Goal: Information Seeking & Learning: Learn about a topic

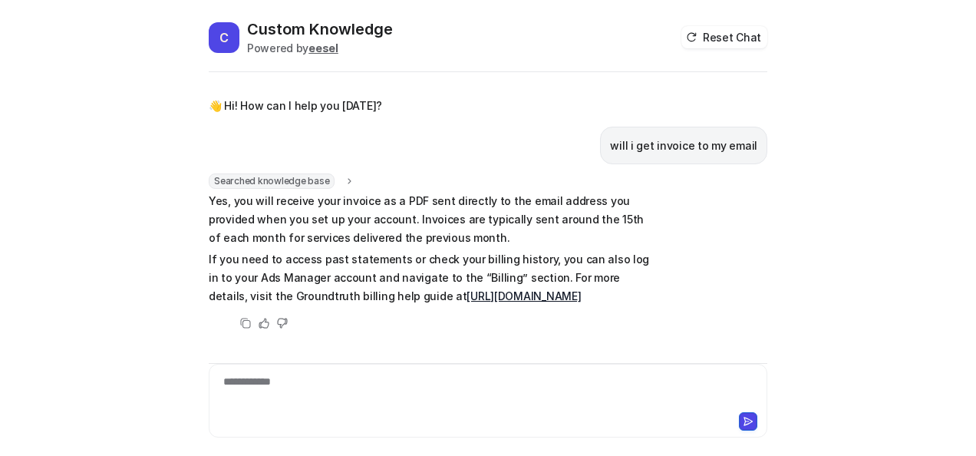
scroll to position [35, 0]
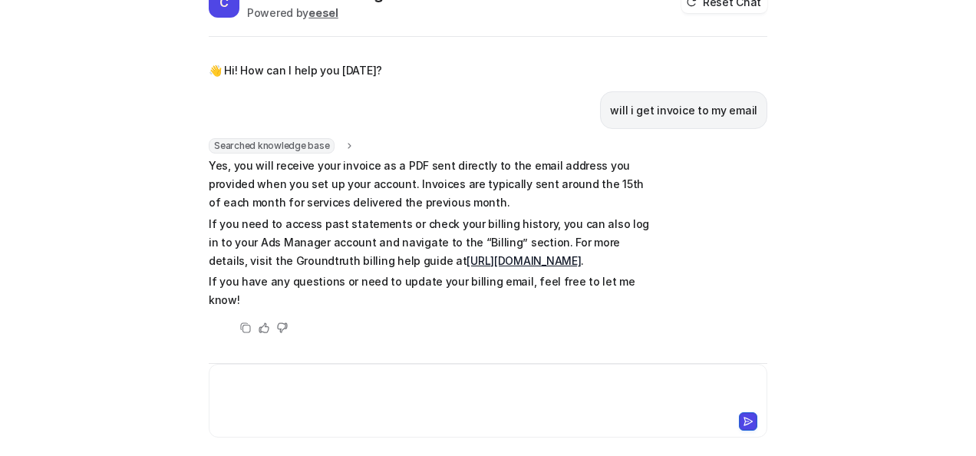
click at [346, 400] on div at bounding box center [489, 391] width 552 height 35
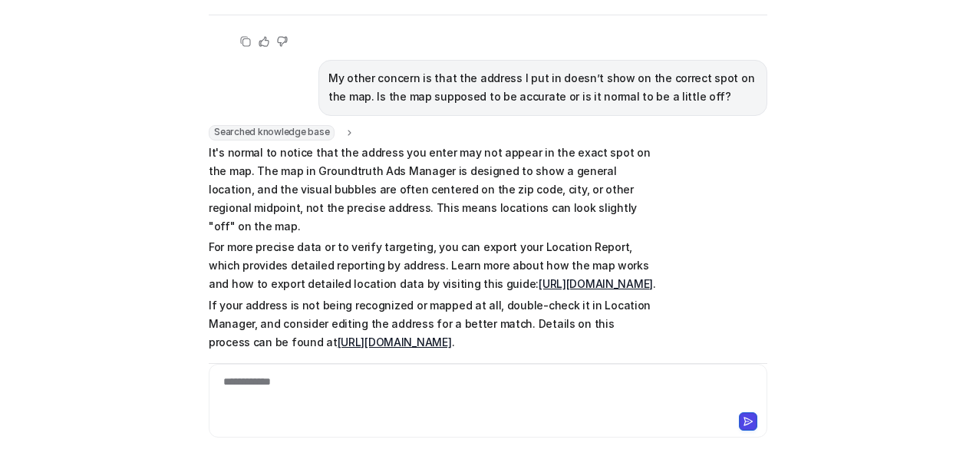
scroll to position [287, 0]
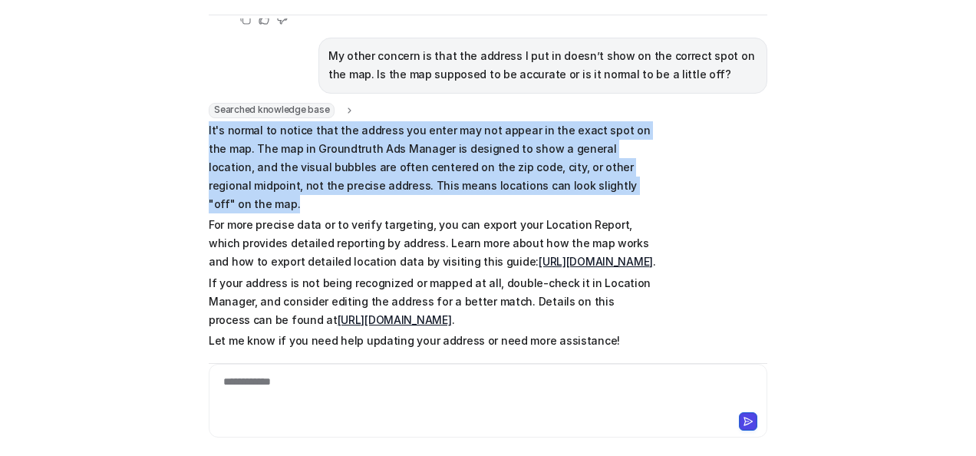
drag, startPoint x: 562, startPoint y: 183, endPoint x: 200, endPoint y: 131, distance: 366.0
click at [200, 131] on div "C Custom Knowledge Powered by eesel Reset Chat 👋 Hi! How can I help you [DATE]?…" at bounding box center [487, 180] width 583 height 437
copy p "It's normal to notice that the address you enter may not appear in the exact sp…"
click at [539, 261] on link "[URL][DOMAIN_NAME]" at bounding box center [596, 261] width 114 height 13
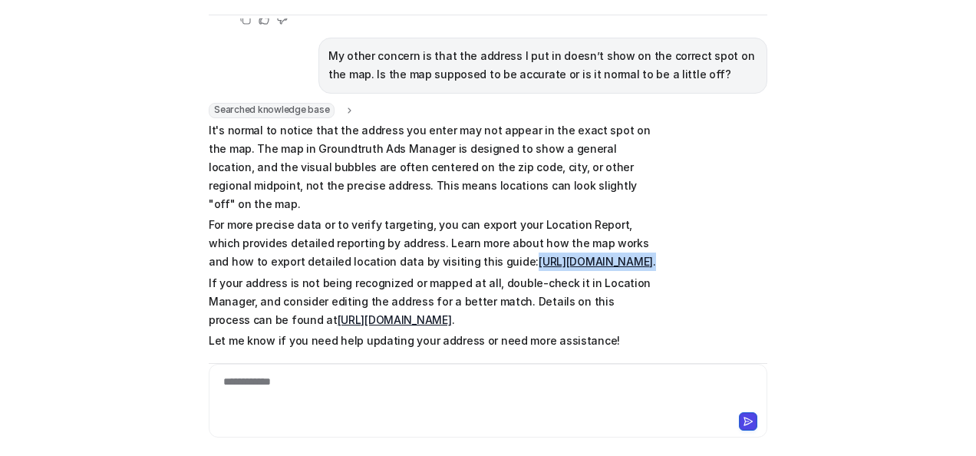
drag, startPoint x: 395, startPoint y: 282, endPoint x: 451, endPoint y: 244, distance: 67.5
click at [451, 244] on p "For more precise data or to verify targeting, you can export your Location Repo…" at bounding box center [433, 243] width 449 height 55
copy p "[URL][DOMAIN_NAME] ."
click at [368, 399] on div at bounding box center [489, 391] width 552 height 35
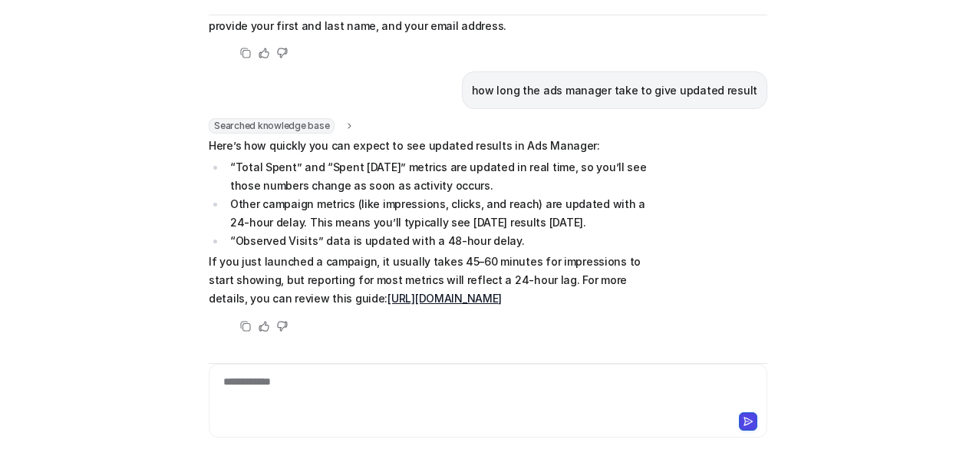
scroll to position [930, 0]
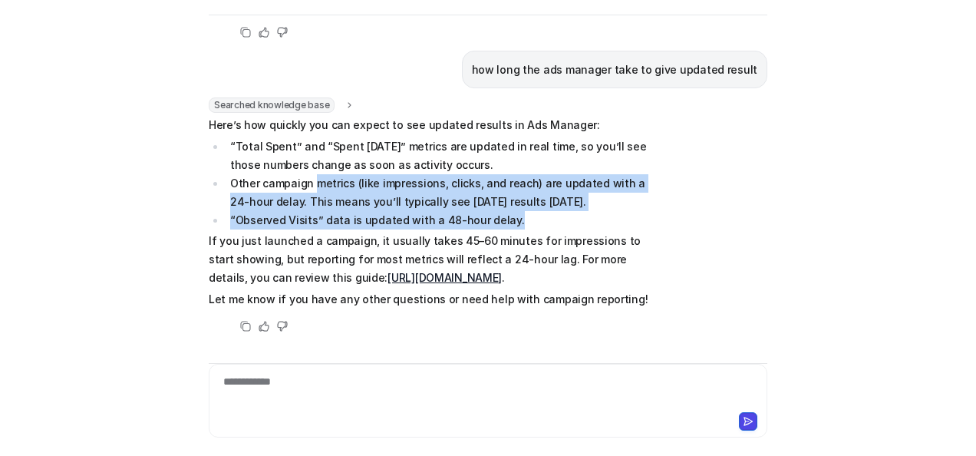
drag, startPoint x: 307, startPoint y: 163, endPoint x: 497, endPoint y: 203, distance: 194.5
click at [497, 203] on ul "“Total Spent” and “Spent [DATE]” metrics are updated in real time, so you’ll se…" at bounding box center [433, 183] width 449 height 92
copy ul "metrics (like impressions, clicks, and reach) are updated with a 24-hour delay.…"
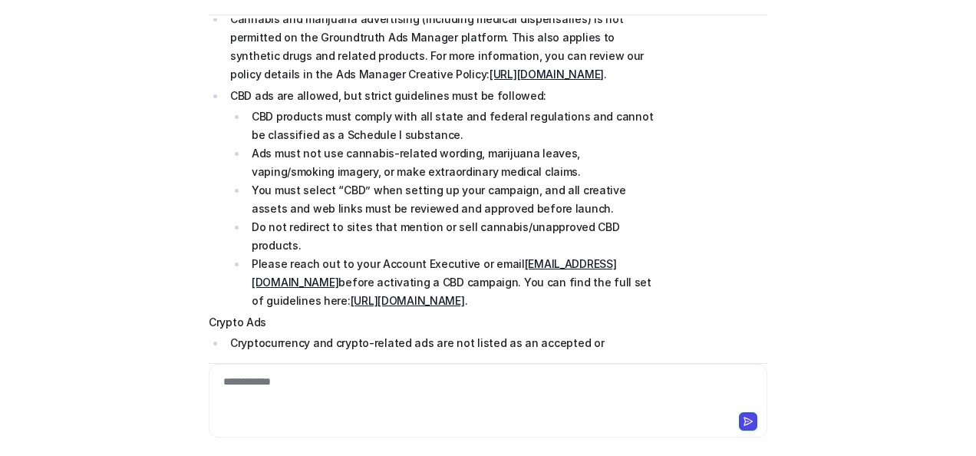
scroll to position [109, 0]
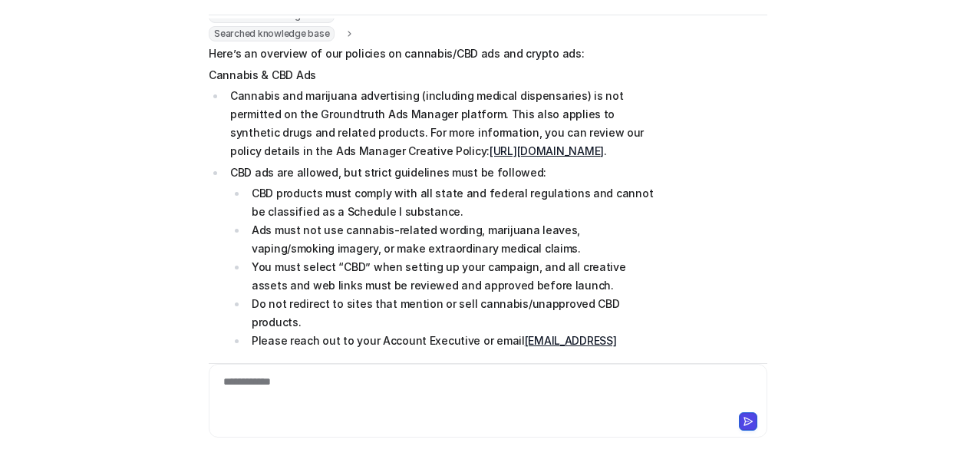
click at [490, 152] on link "[URL][DOMAIN_NAME]" at bounding box center [547, 150] width 114 height 13
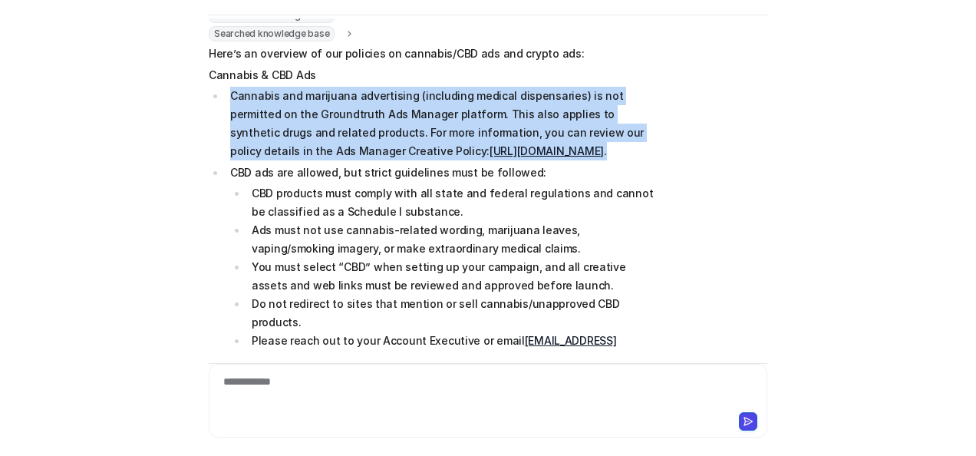
drag, startPoint x: 519, startPoint y: 172, endPoint x: 227, endPoint y: 96, distance: 301.4
click at [230, 96] on p "Cannabis and marijuana advertising (including medical dispensaries) is not perm…" at bounding box center [444, 124] width 428 height 74
copy p "Cannabis and marijuana advertising (including medical dispensaries) is not perm…"
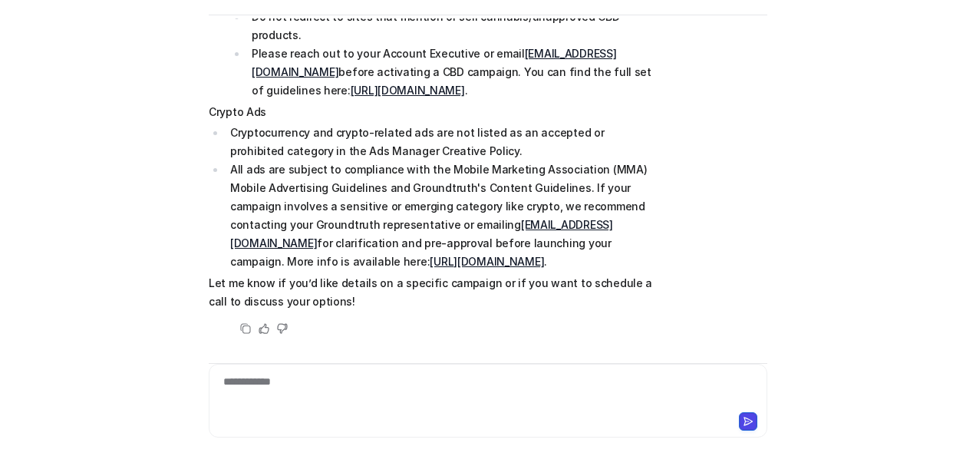
scroll to position [416, 0]
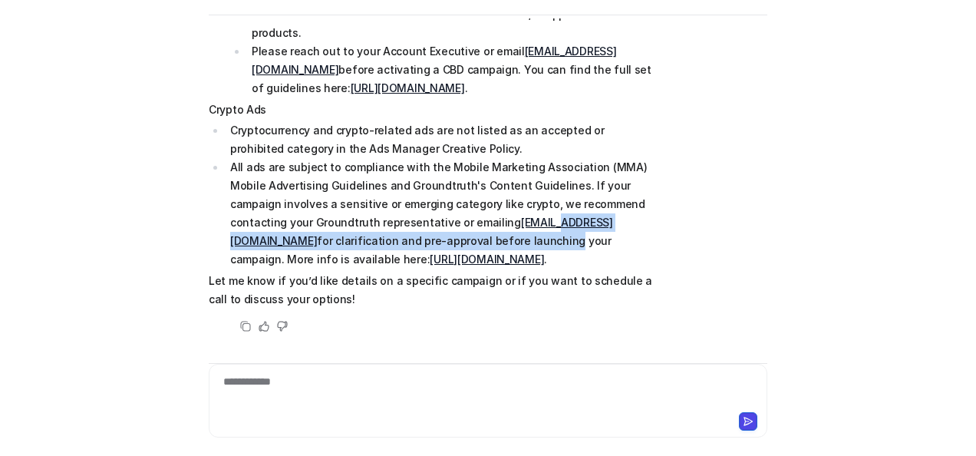
click at [451, 232] on li "All ads are subject to compliance with the Mobile Marketing Association (MMA) M…" at bounding box center [442, 213] width 432 height 111
drag, startPoint x: 451, startPoint y: 232, endPoint x: 454, endPoint y: 260, distance: 28.6
click at [454, 260] on link "[URL][DOMAIN_NAME]" at bounding box center [487, 259] width 114 height 13
click at [465, 87] on link "https://help.groundtruth.com/hc/en-us/articles/4412131066131-CBD-Advertising-Gu…" at bounding box center [408, 87] width 114 height 13
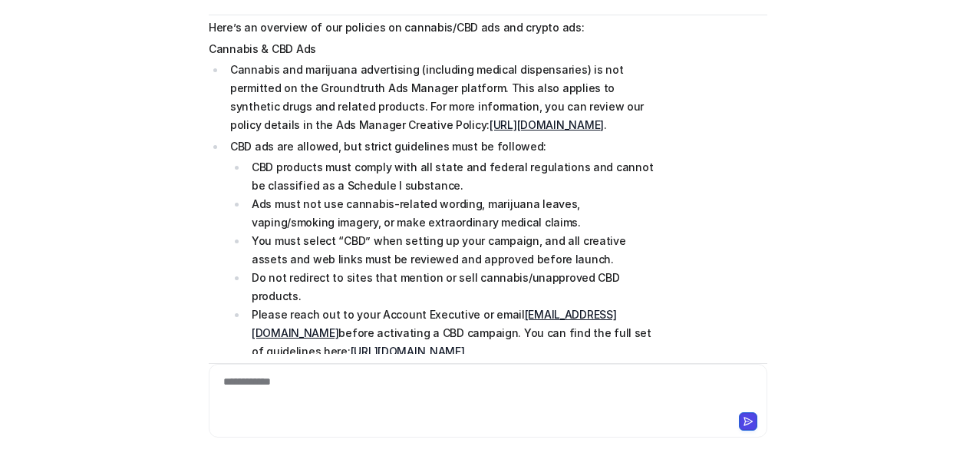
scroll to position [109, 0]
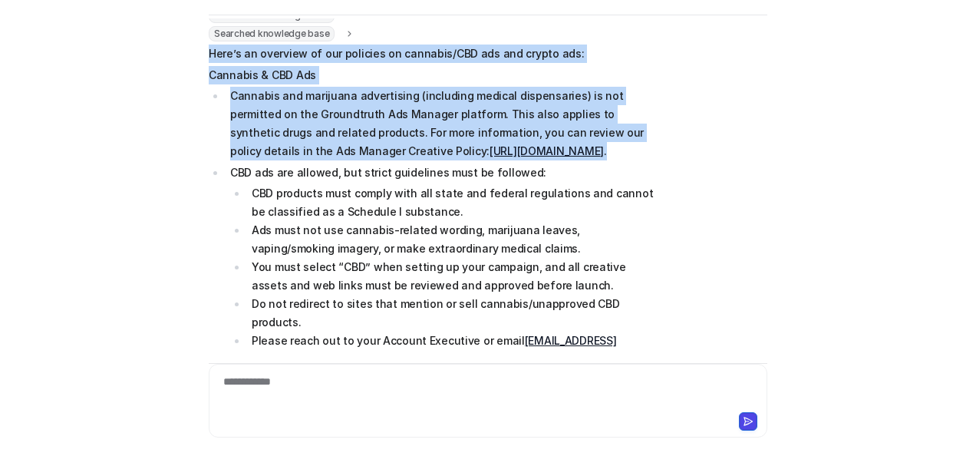
drag, startPoint x: 205, startPoint y: 56, endPoint x: 528, endPoint y: 167, distance: 341.8
click at [528, 167] on span "Here’s an overview of our policies on cannabis/CBD ads and crypto ads: Cannabis…" at bounding box center [433, 321] width 449 height 553
copy span "Here’s an overview of our policies on cannabis/CBD ads and crypto ads: Cannabis…"
click at [259, 84] on span "Here’s an overview of our policies on cannabis/CBD ads and crypto ads: Cannabis…" at bounding box center [433, 321] width 449 height 553
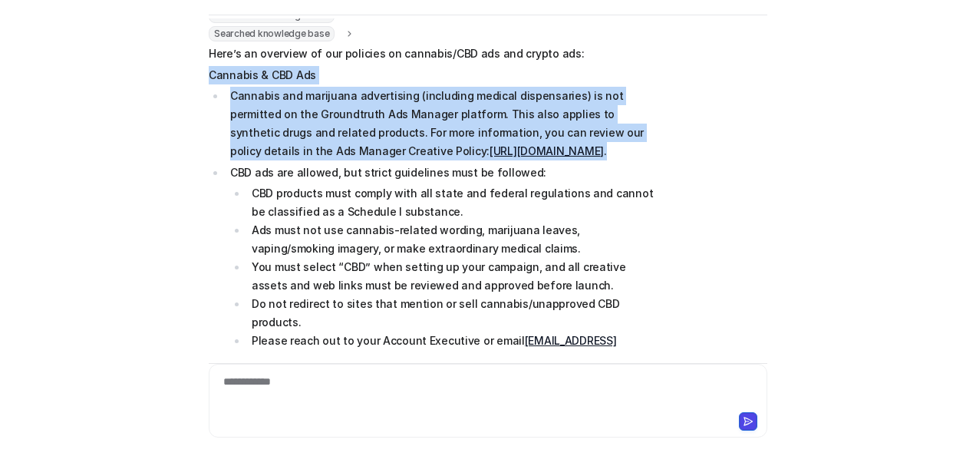
drag, startPoint x: 203, startPoint y: 74, endPoint x: 528, endPoint y: 170, distance: 338.5
click at [528, 170] on span "Here’s an overview of our policies on cannabis/CBD ads and crypto ads: Cannabis…" at bounding box center [433, 321] width 449 height 553
copy span "Cannabis & CBD Ads Cannabis and marijuana advertising (including medical dispen…"
